Goal: Obtain resource: Obtain resource

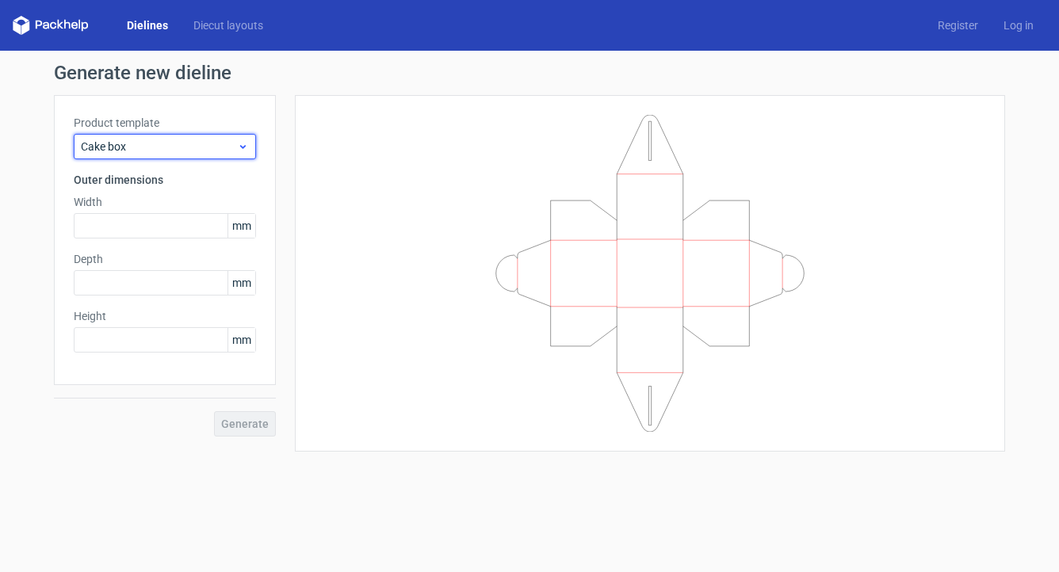
click at [149, 151] on span "Cake box" at bounding box center [159, 147] width 156 height 16
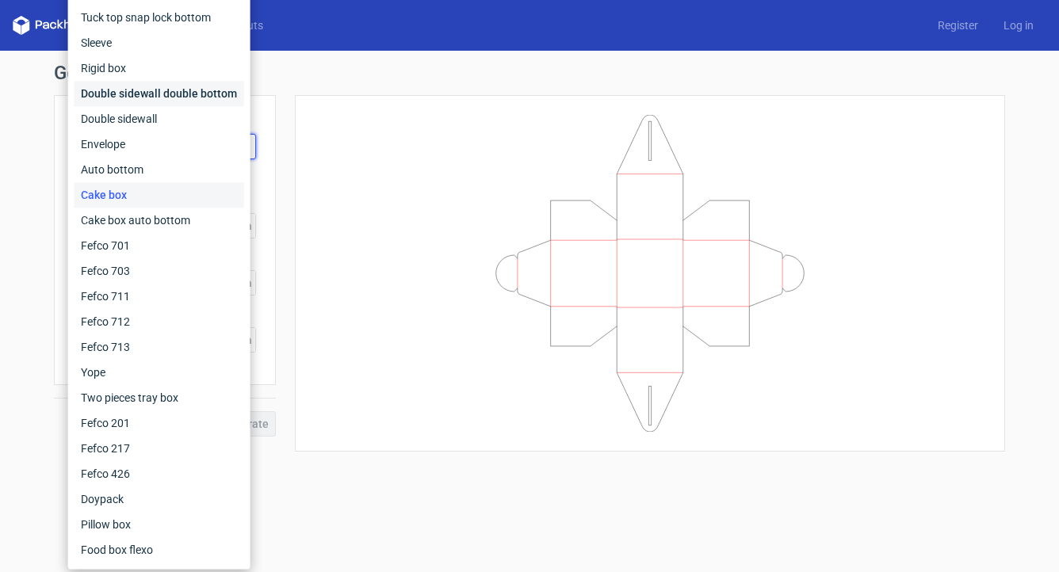
click at [167, 100] on div "Double sidewall double bottom" at bounding box center [159, 93] width 170 height 25
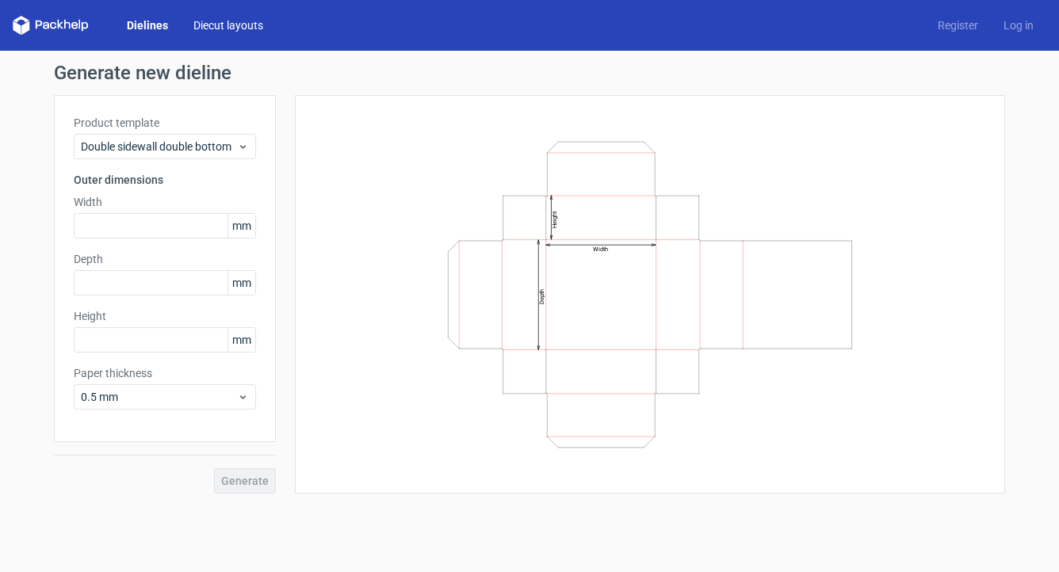
click at [215, 32] on link "Diecut layouts" at bounding box center [228, 25] width 95 height 16
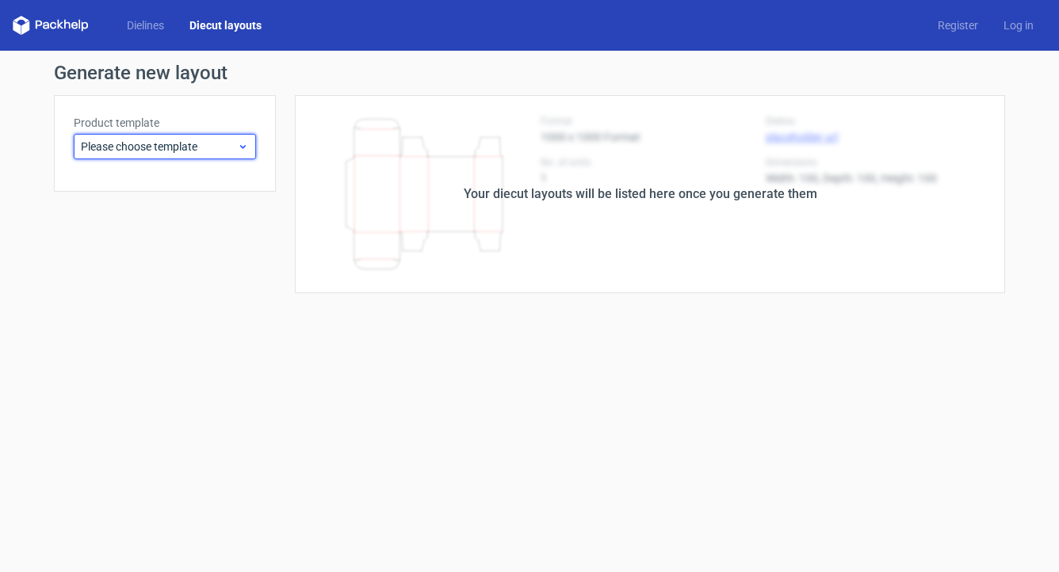
click at [237, 147] on icon at bounding box center [243, 146] width 12 height 13
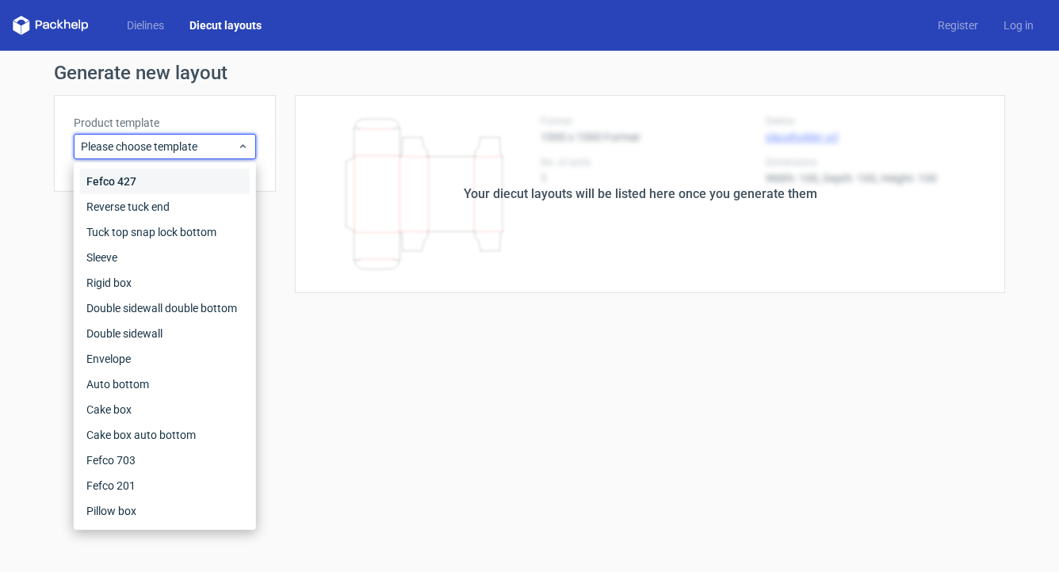
click at [134, 182] on div "Fefco 427" at bounding box center [165, 181] width 170 height 25
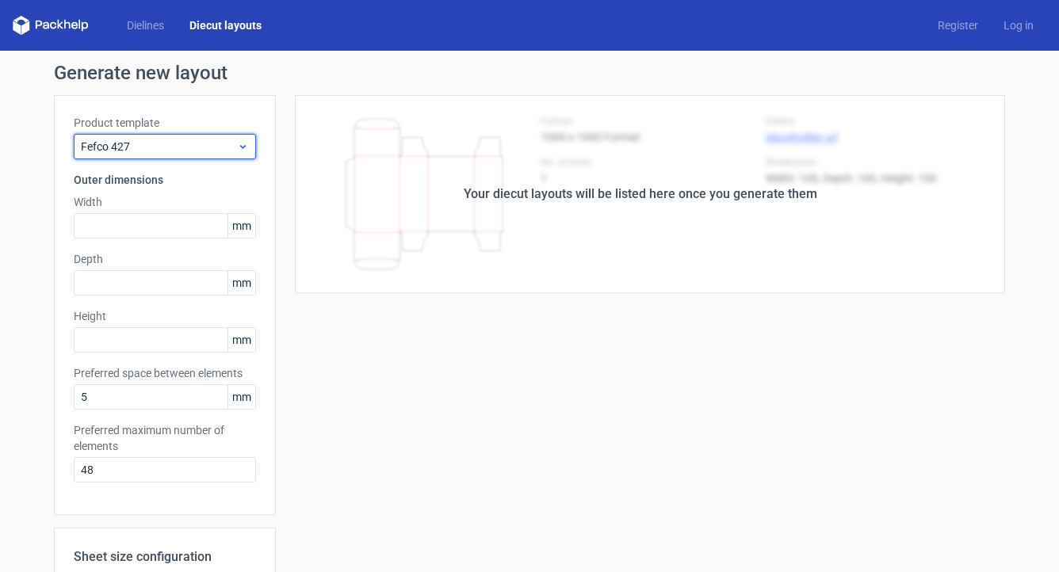
click at [200, 151] on span "Fefco 427" at bounding box center [159, 147] width 156 height 16
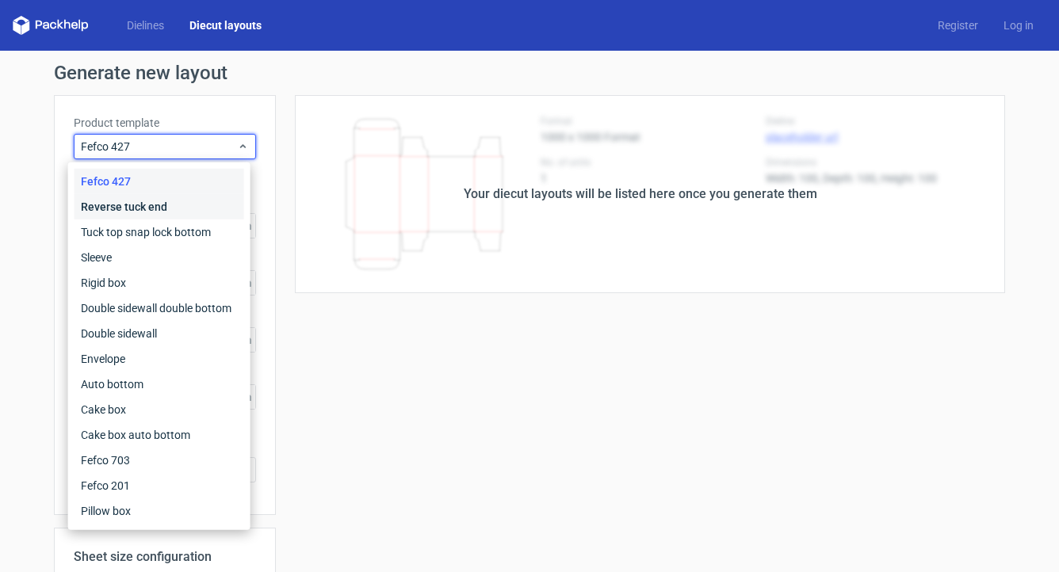
click at [149, 200] on div "Reverse tuck end" at bounding box center [159, 206] width 170 height 25
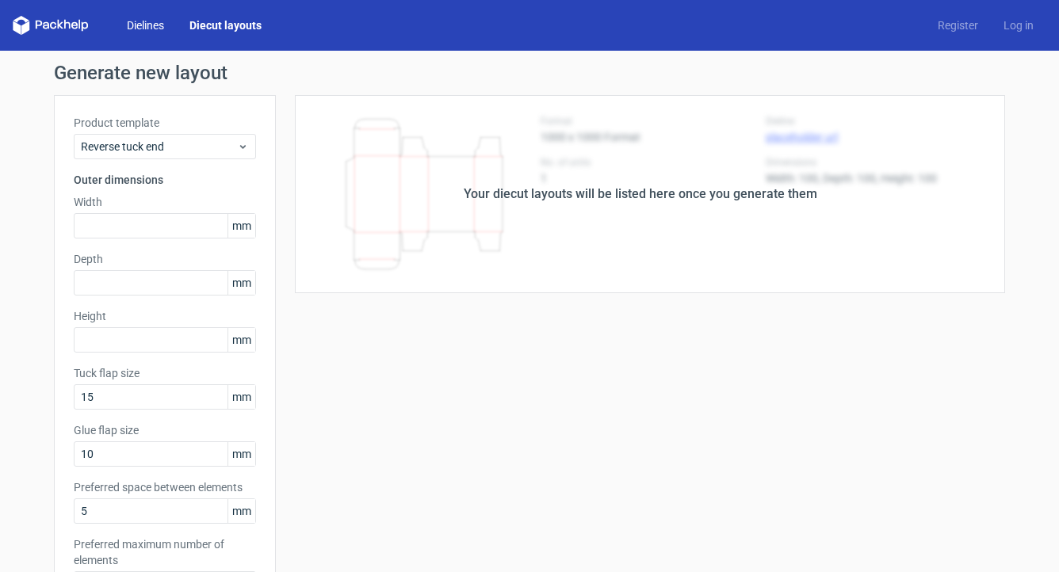
click at [120, 23] on link "Dielines" at bounding box center [145, 25] width 63 height 16
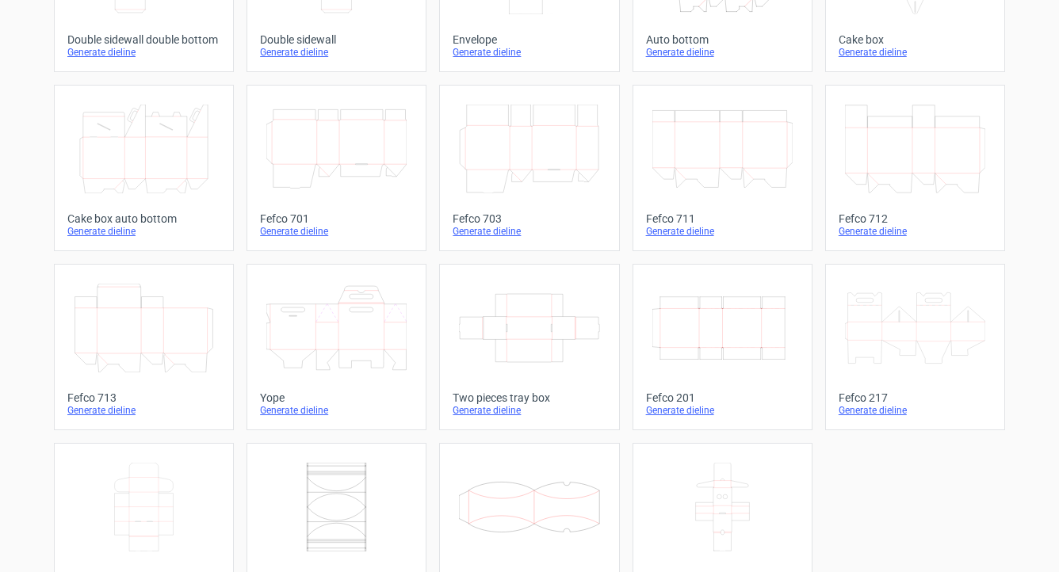
scroll to position [396, 0]
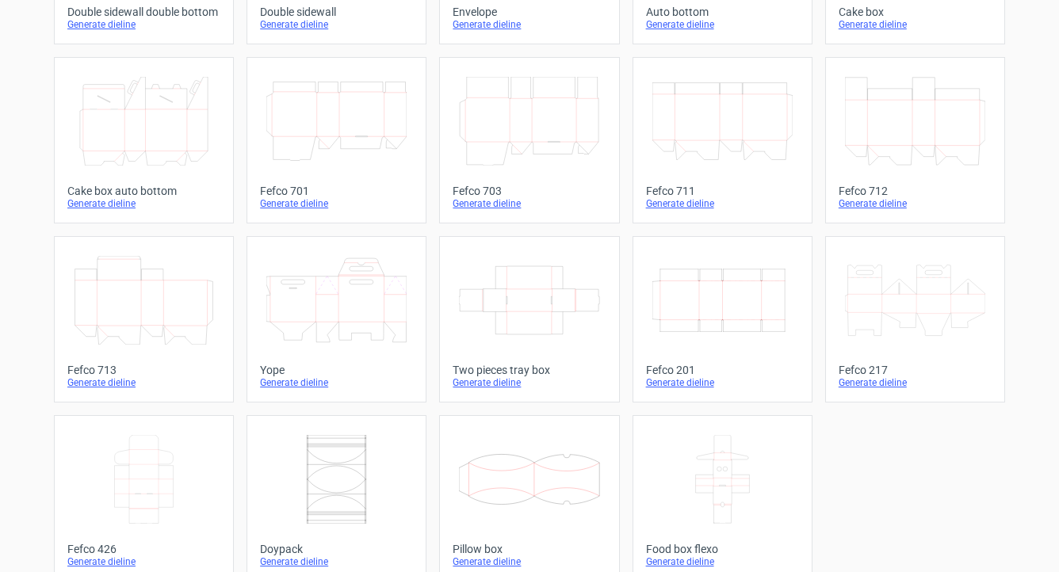
click at [504, 135] on icon at bounding box center [529, 121] width 140 height 89
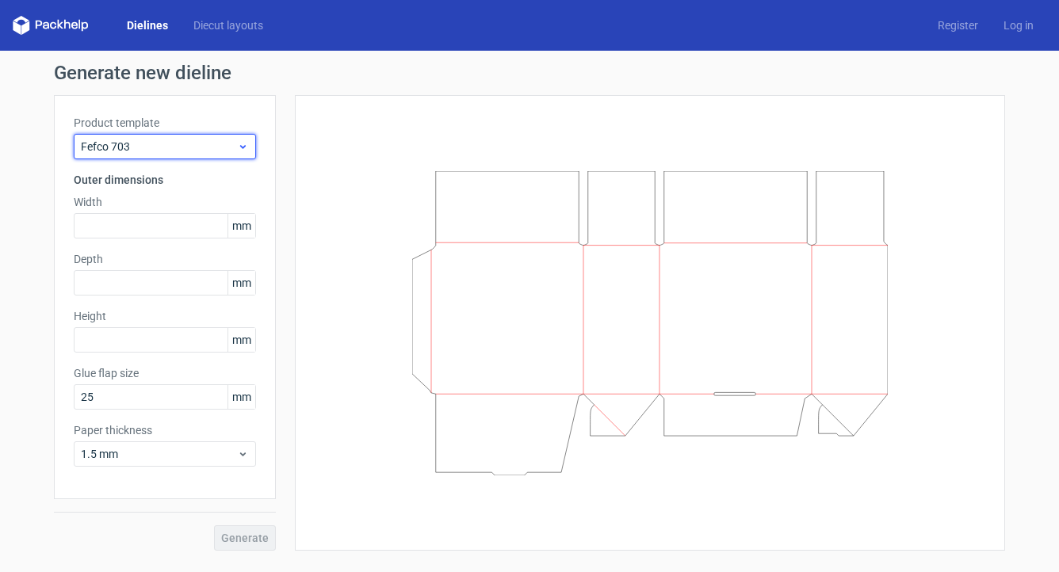
click at [135, 143] on span "Fefco 703" at bounding box center [159, 147] width 156 height 16
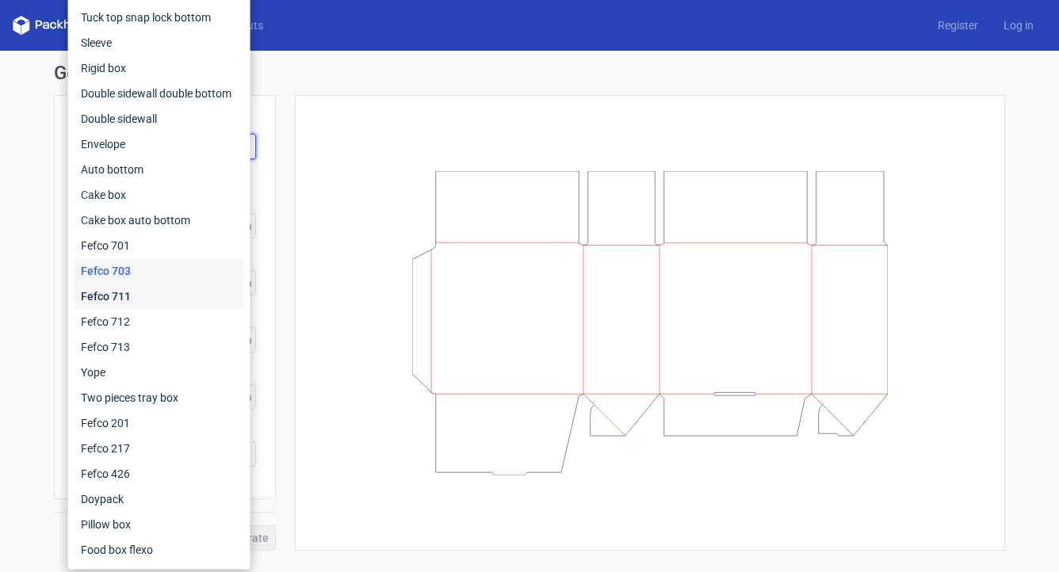
click at [124, 296] on div "Fefco 711" at bounding box center [159, 296] width 170 height 25
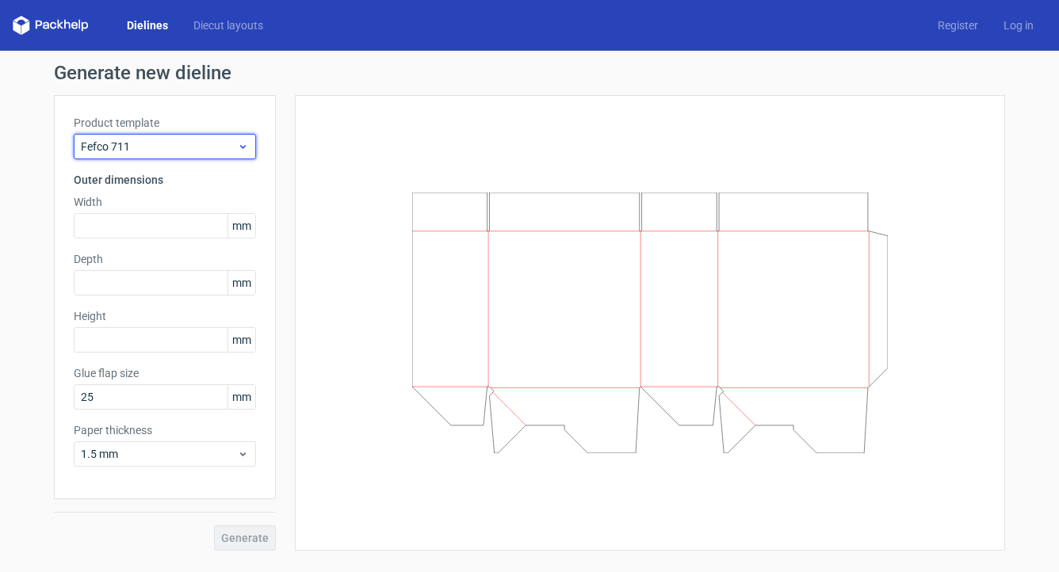
click at [133, 141] on span "Fefco 711" at bounding box center [159, 147] width 156 height 16
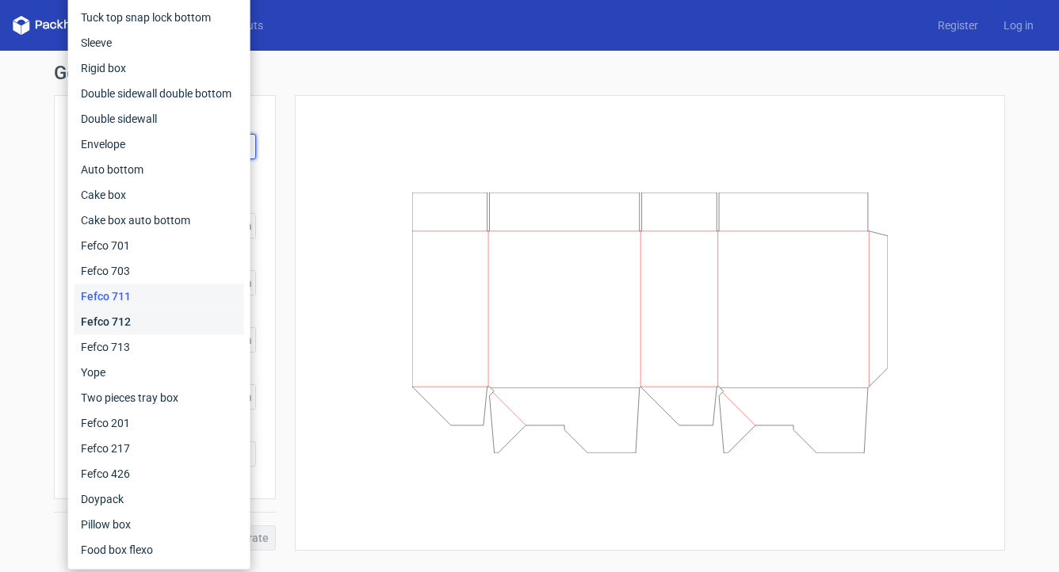
click at [108, 315] on div "Fefco 712" at bounding box center [159, 321] width 170 height 25
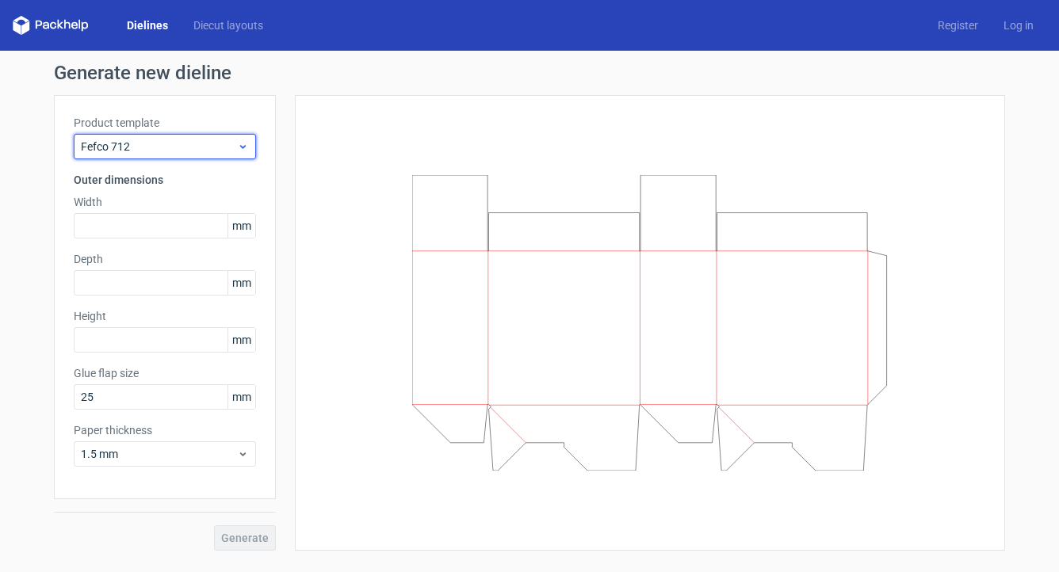
click at [132, 144] on span "Fefco 712" at bounding box center [159, 147] width 156 height 16
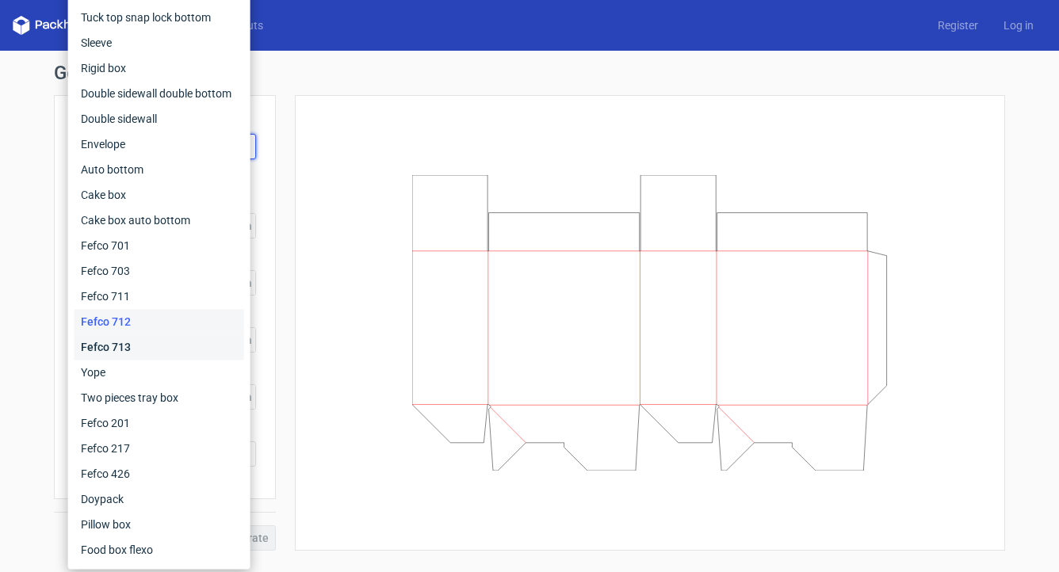
click at [113, 345] on div "Fefco 713" at bounding box center [159, 346] width 170 height 25
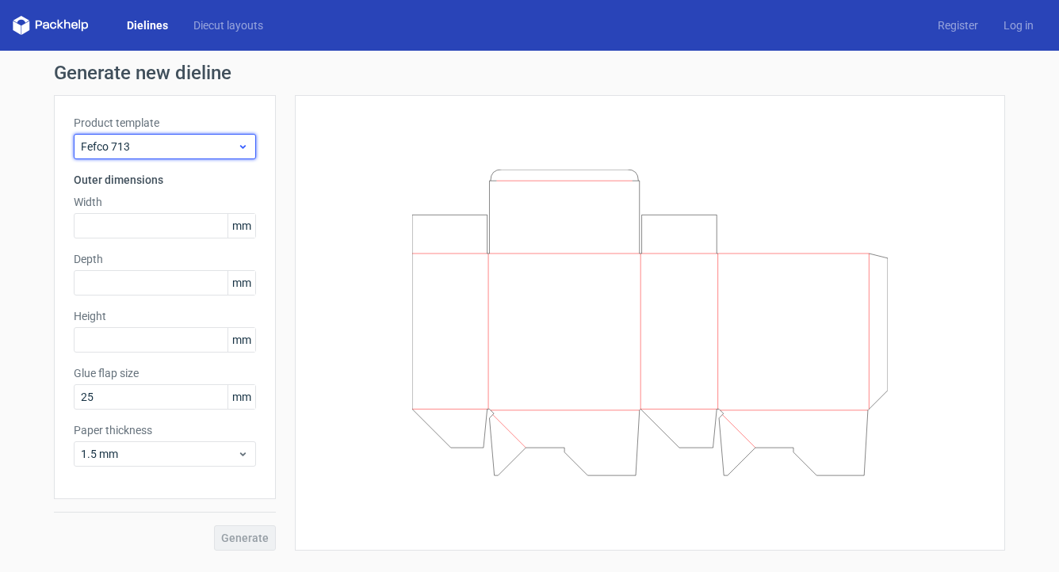
click at [136, 143] on span "Fefco 713" at bounding box center [159, 147] width 156 height 16
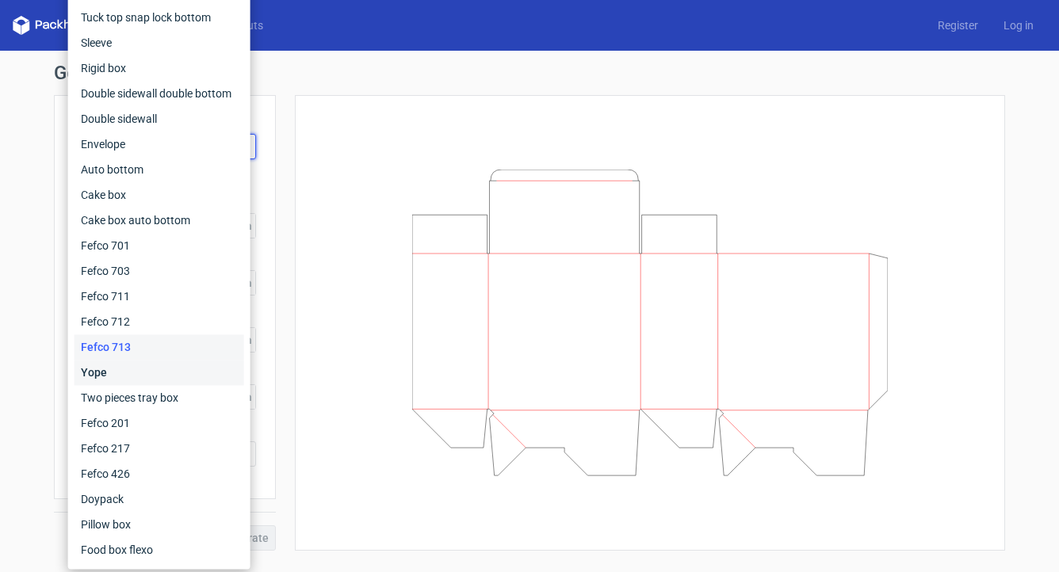
click at [114, 376] on div "Yope" at bounding box center [159, 372] width 170 height 25
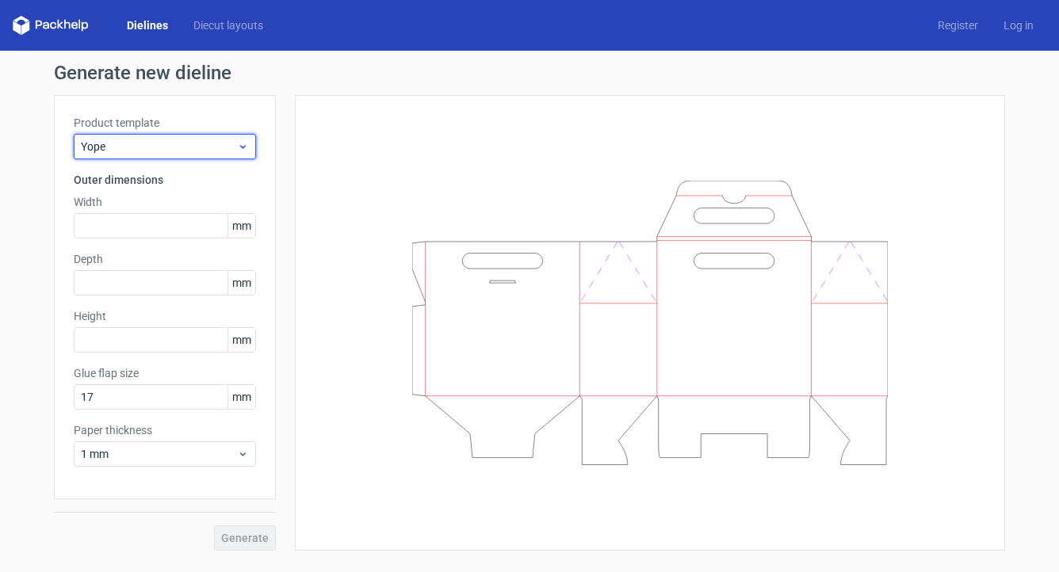
click at [145, 148] on span "Yope" at bounding box center [159, 147] width 156 height 16
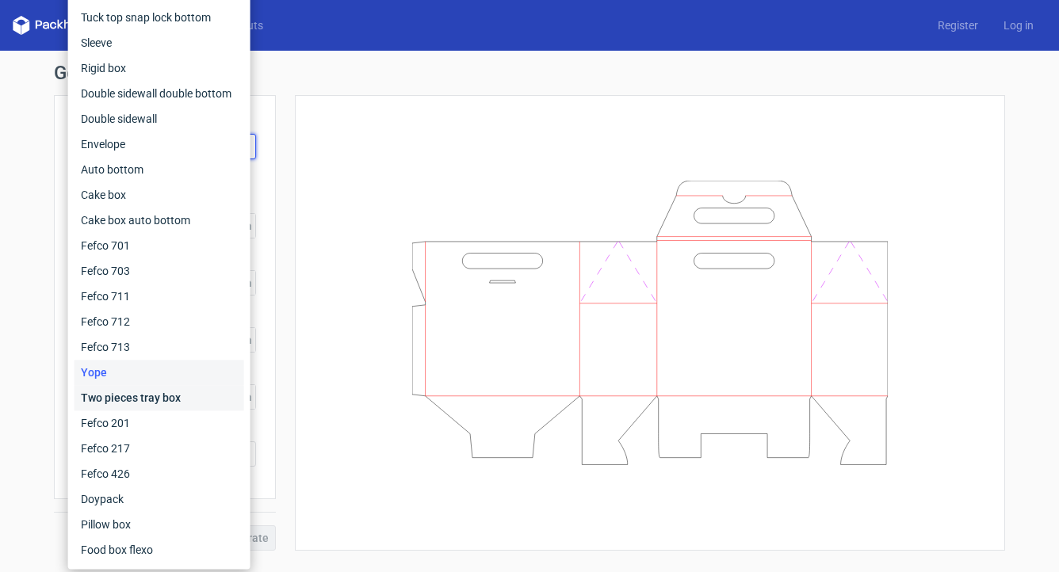
click at [124, 403] on div "Two pieces tray box" at bounding box center [159, 397] width 170 height 25
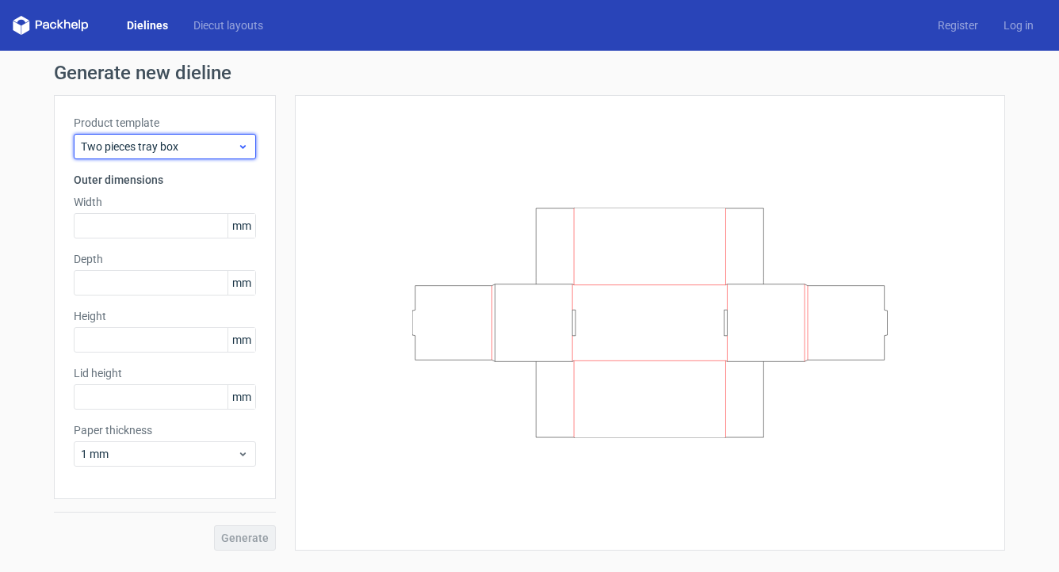
click at [135, 134] on div "Two pieces tray box" at bounding box center [165, 146] width 182 height 25
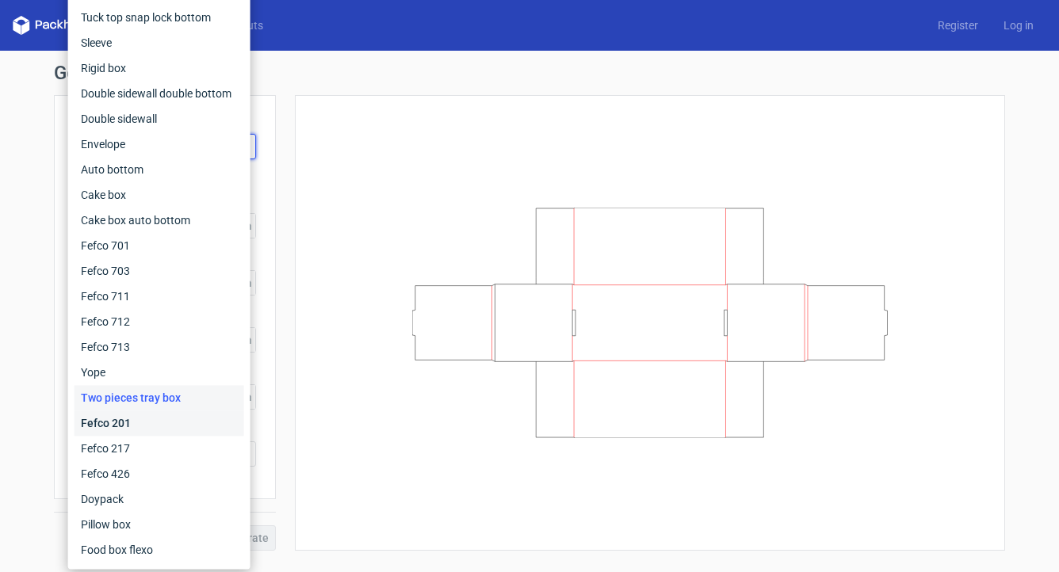
click at [130, 431] on div "Fefco 201" at bounding box center [159, 422] width 170 height 25
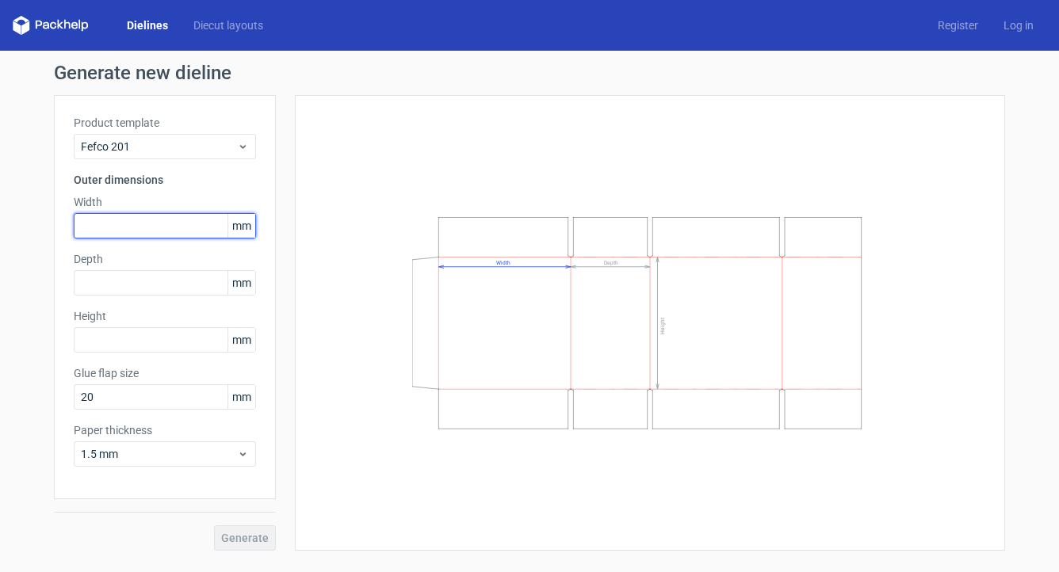
click at [150, 230] on input "text" at bounding box center [165, 225] width 182 height 25
type input "360"
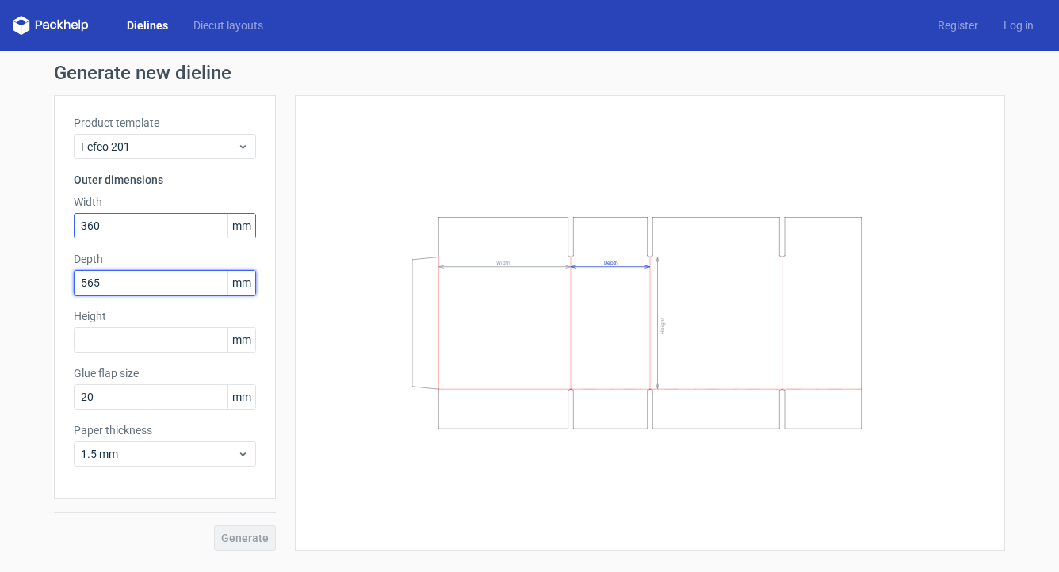
type input "565"
